Goal: Use online tool/utility: Utilize a website feature to perform a specific function

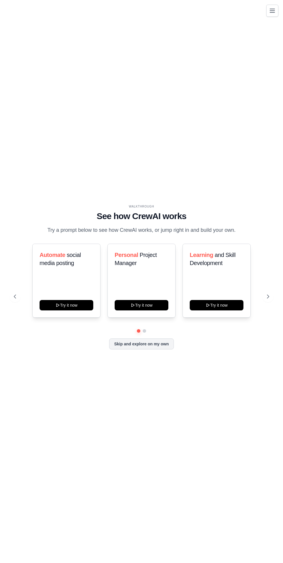
click at [268, 299] on icon at bounding box center [268, 296] width 6 height 6
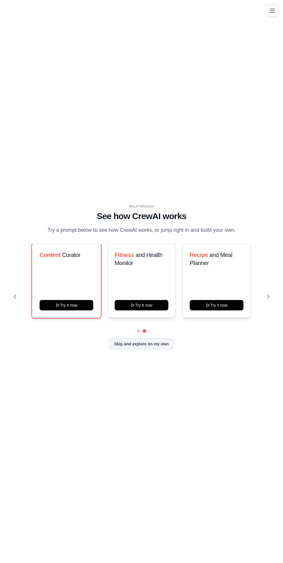
click at [72, 310] on button "Try it now" at bounding box center [67, 305] width 54 height 10
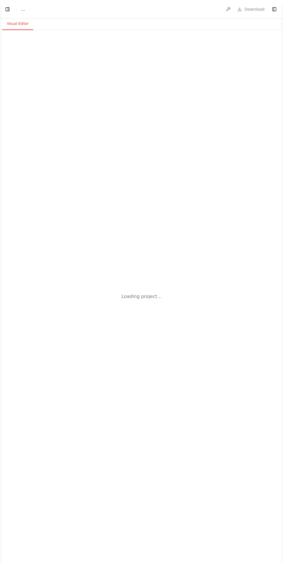
select select "****"
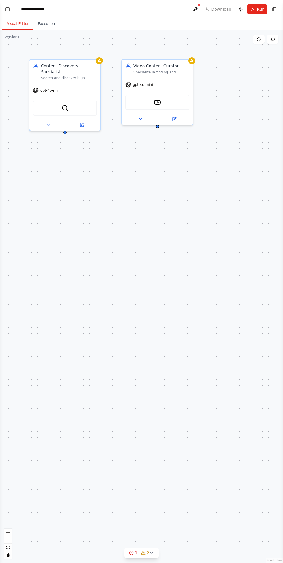
click at [8, 9] on button "Toggle Left Sidebar" at bounding box center [7, 9] width 8 height 8
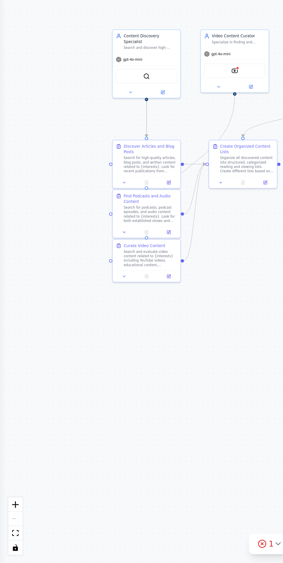
scroll to position [54, 0]
click at [107, 429] on div ".deletable-edge-delete-btn { width: 20px; height: 20px; border: 0px solid #ffff…" at bounding box center [141, 296] width 283 height 533
click at [6, 550] on button "fit view" at bounding box center [8, 547] width 8 height 8
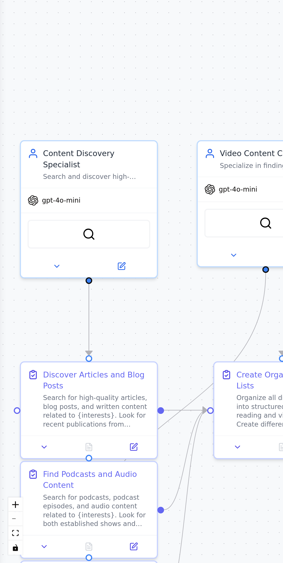
click at [32, 383] on div "SerperDevTool" at bounding box center [46, 390] width 64 height 15
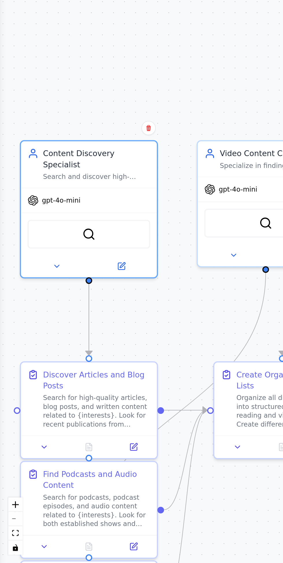
click at [48, 387] on img at bounding box center [46, 390] width 7 height 7
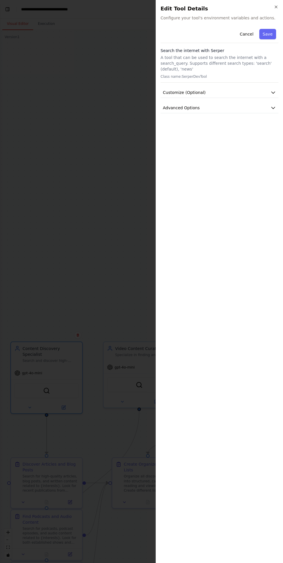
scroll to position [14, 0]
click at [117, 324] on div at bounding box center [141, 281] width 283 height 563
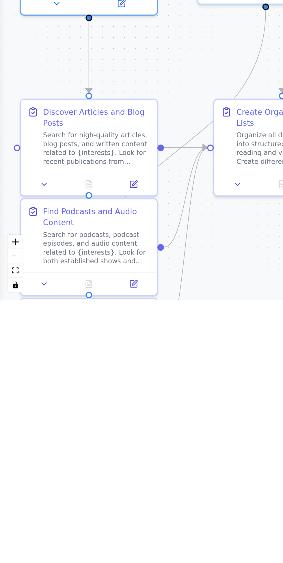
scroll to position [37, 0]
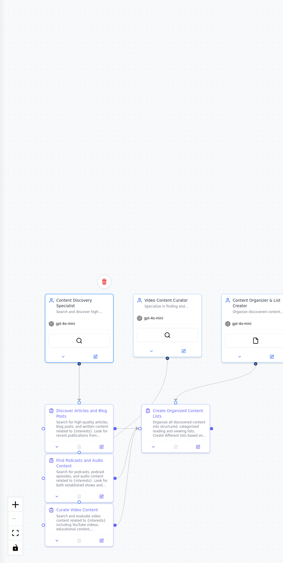
click at [120, 357] on div ".deletable-edge-delete-btn { width: 20px; height: 20px; border: 0px solid #ffff…" at bounding box center [141, 296] width 283 height 533
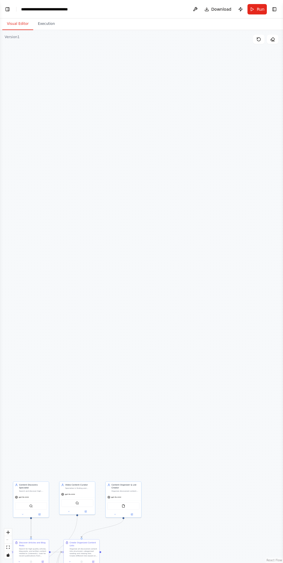
scroll to position [335, 0]
click at [270, 30] on div ".deletable-edge-delete-btn { width: 20px; height: 20px; border: 0px solid #ffff…" at bounding box center [141, 296] width 283 height 533
click at [12, 548] on div ".deletable-edge-delete-btn { width: 20px; height: 20px; border: 0px solid #ffff…" at bounding box center [141, 296] width 283 height 533
click at [6, 529] on button "zoom in" at bounding box center [8, 532] width 8 height 8
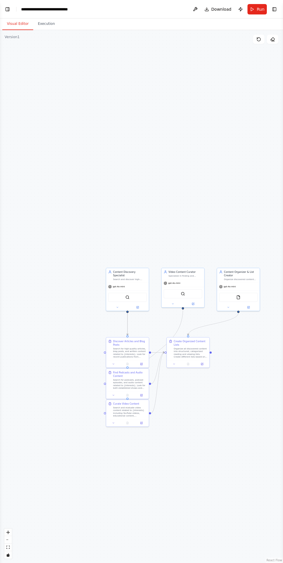
click at [11, 553] on button "toggle interactivity" at bounding box center [8, 555] width 8 height 8
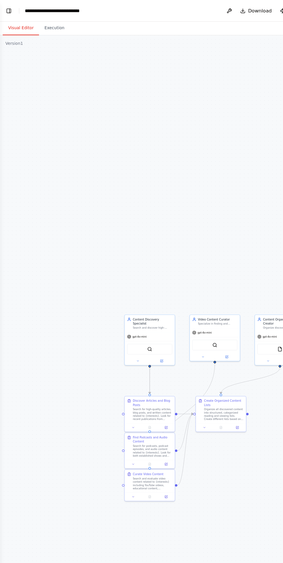
scroll to position [0, 0]
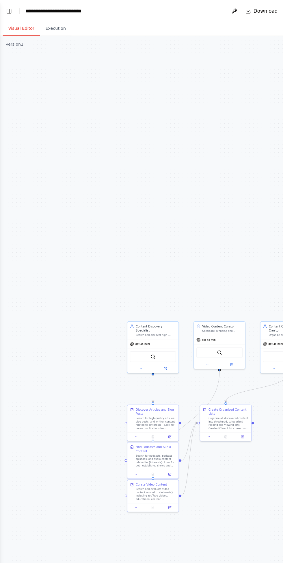
click at [8, 11] on button "Toggle Left Sidebar" at bounding box center [7, 9] width 8 height 8
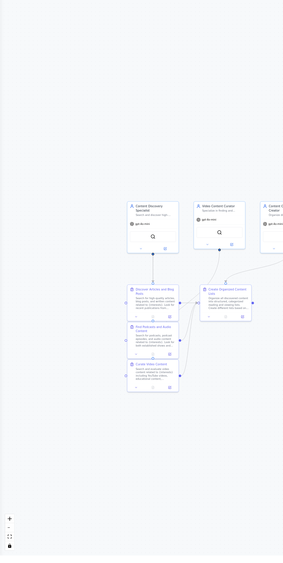
scroll to position [297, 0]
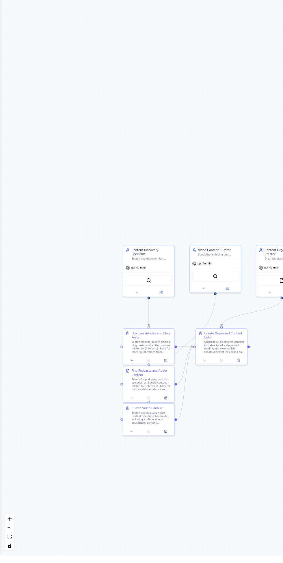
click at [8, 556] on icon "toggle interactivity" at bounding box center [8, 554] width 3 height 3
click at [7, 457] on div ".deletable-edge-delete-btn { width: 20px; height: 20px; border: 0px solid #ffff…" at bounding box center [141, 296] width 283 height 533
click at [5, 465] on div ".deletable-edge-delete-btn { width: 20px; height: 20px; border: 0px solid #ffff…" at bounding box center [141, 296] width 283 height 533
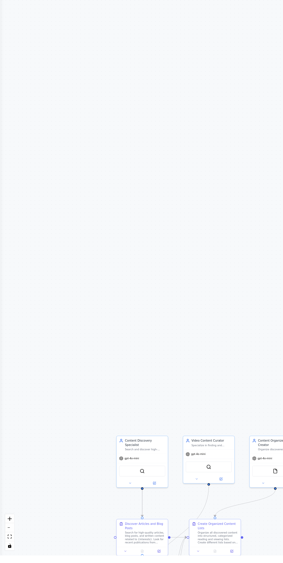
click at [9, 556] on icon "toggle interactivity" at bounding box center [8, 554] width 3 height 3
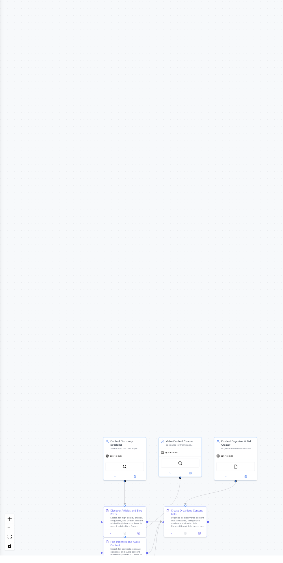
click at [9, 556] on icon "toggle interactivity" at bounding box center [8, 554] width 3 height 3
